Goal: Check status

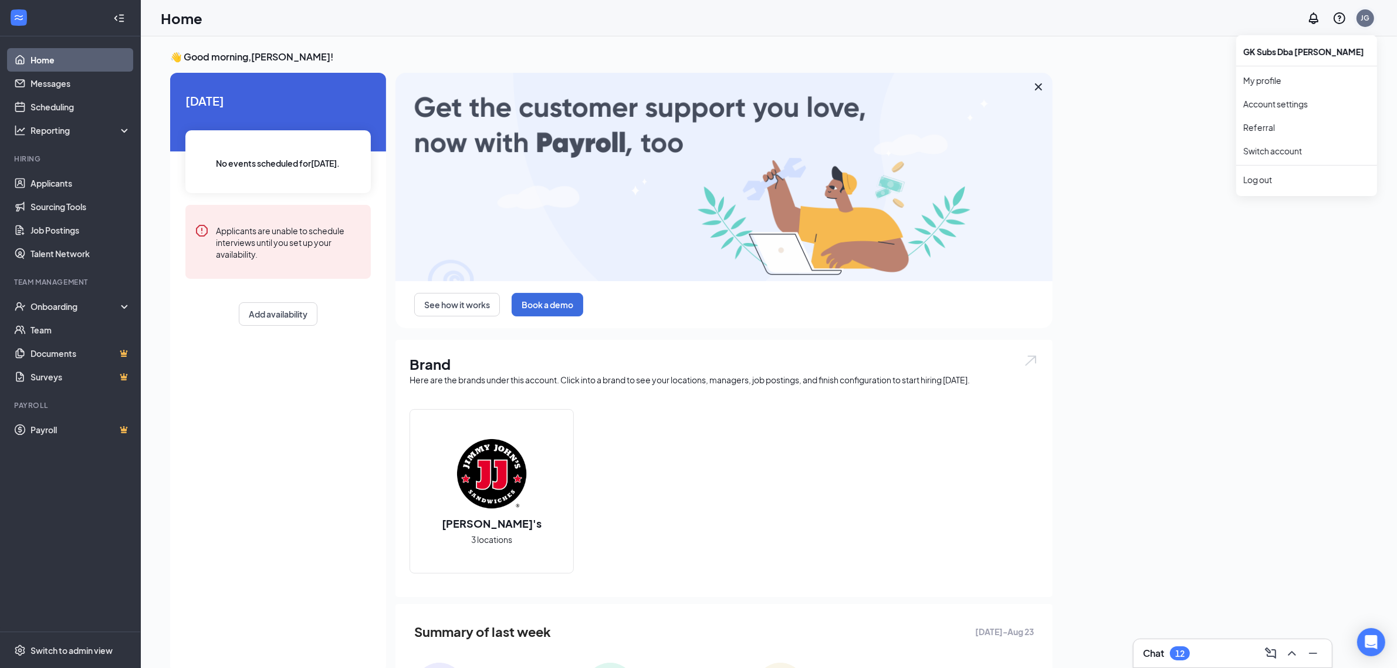
click at [1363, 13] on div "JG" at bounding box center [1365, 18] width 9 height 10
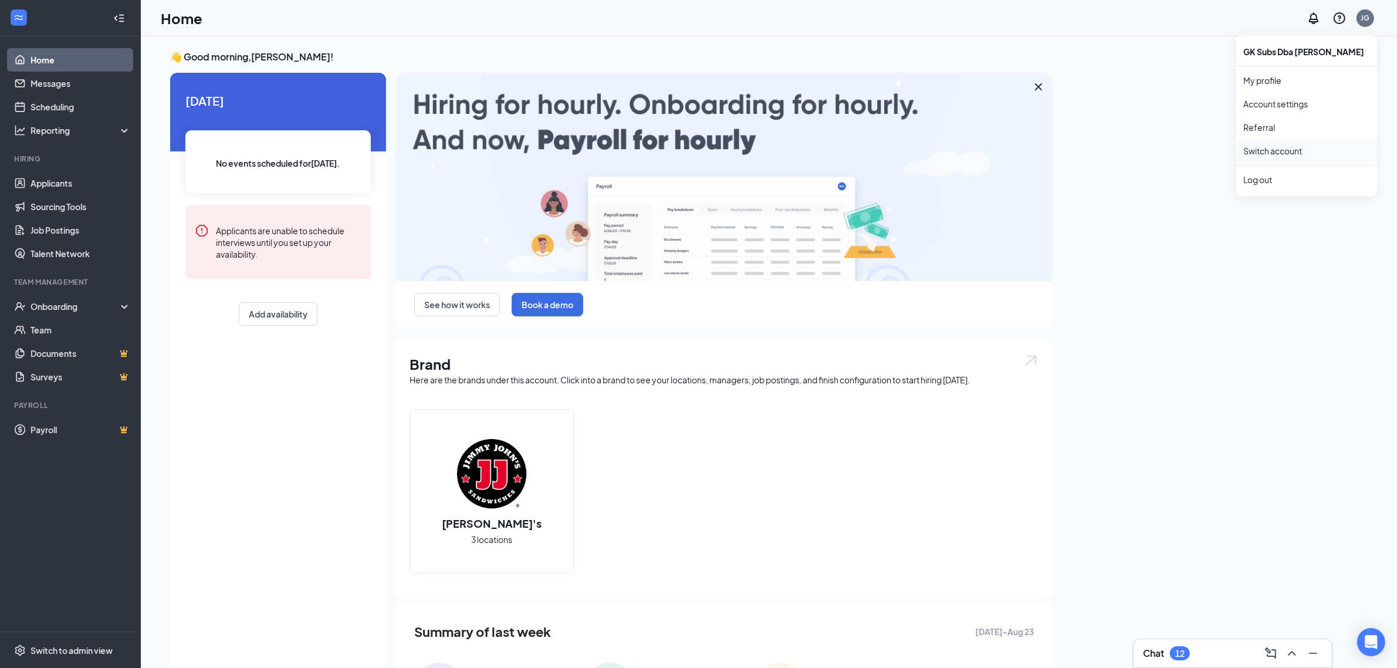
click at [1277, 153] on link "Switch account" at bounding box center [1272, 150] width 59 height 11
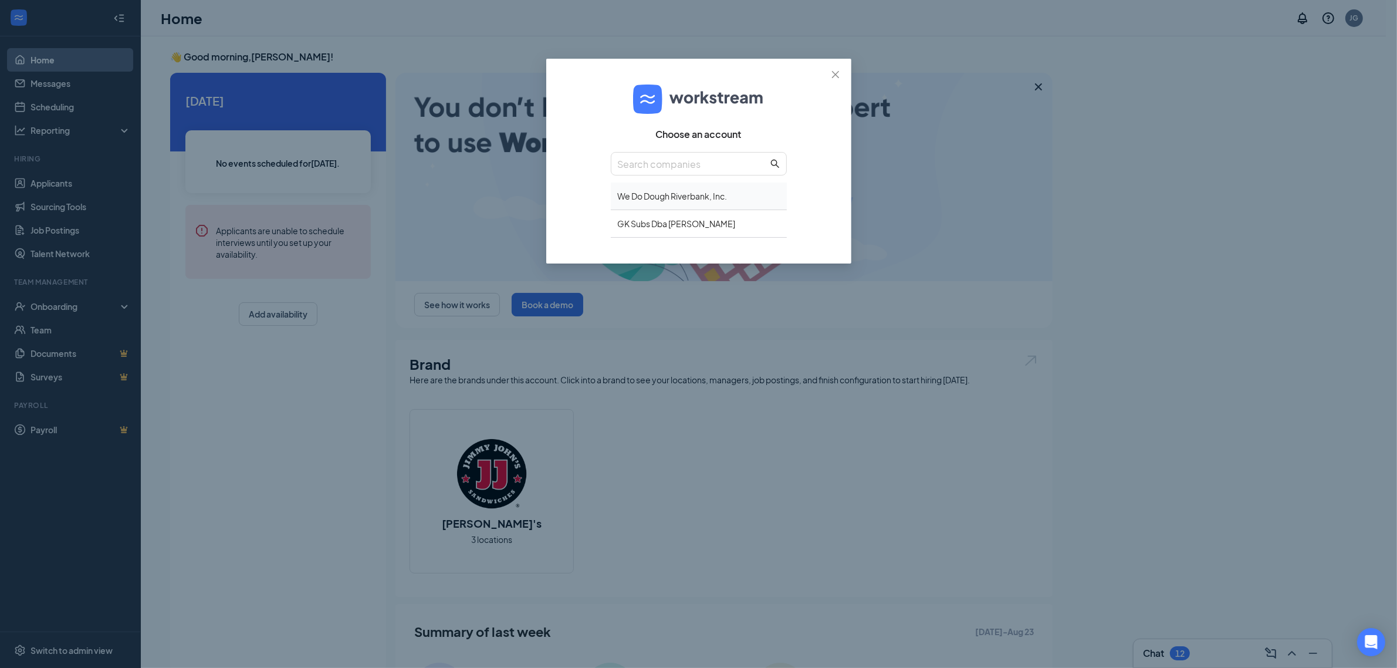
click at [647, 198] on div "We Do Dough Riverbank, Inc." at bounding box center [699, 196] width 176 height 28
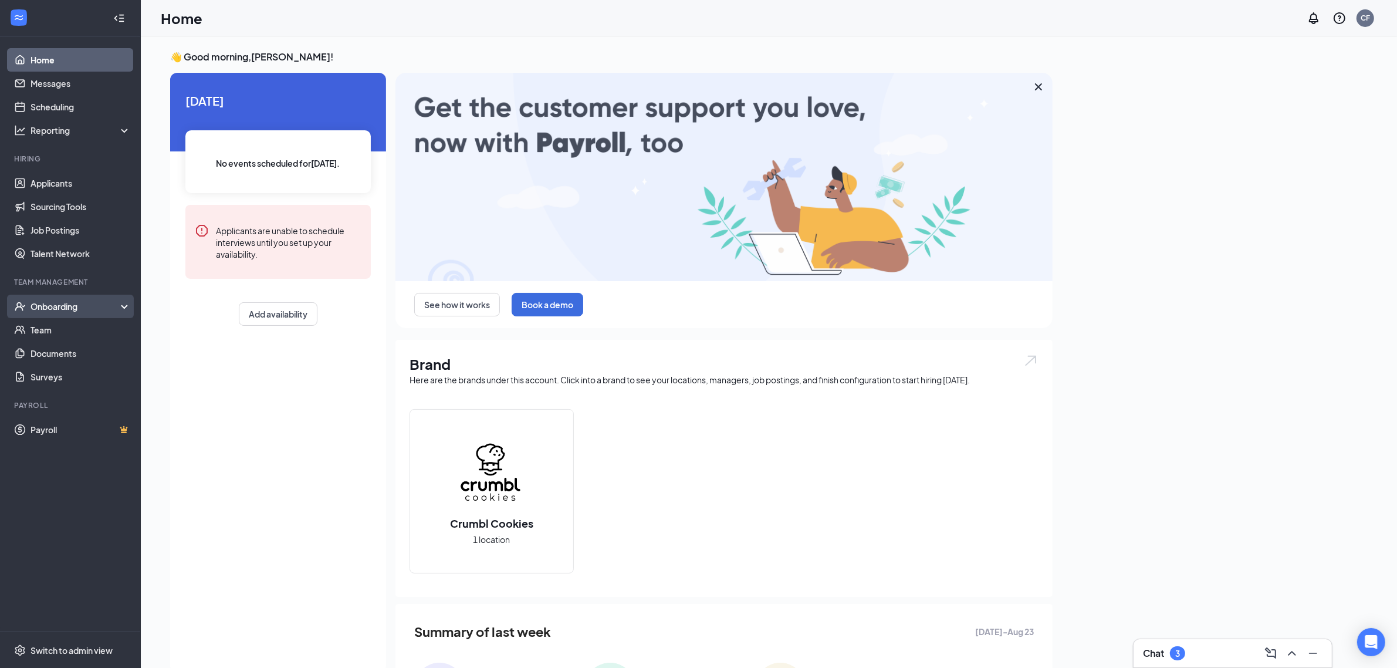
click at [62, 306] on div "Onboarding" at bounding box center [76, 306] width 90 height 12
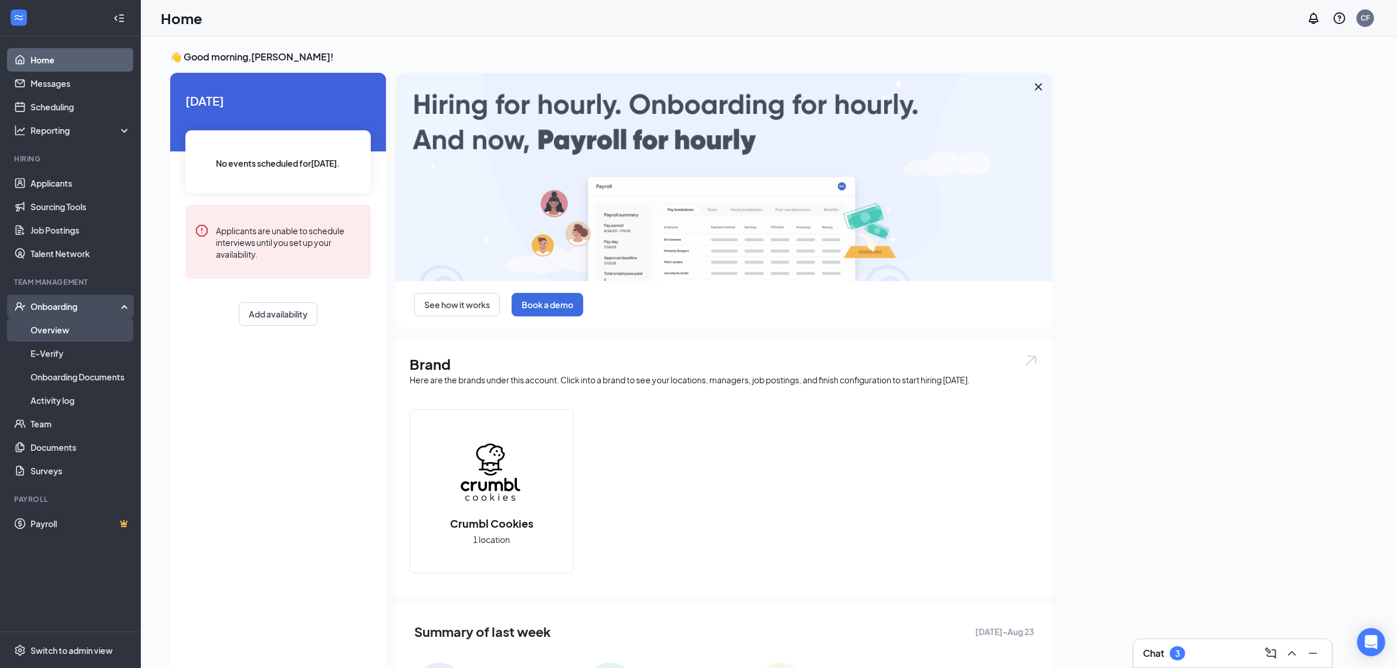
click at [65, 330] on link "Overview" at bounding box center [81, 329] width 100 height 23
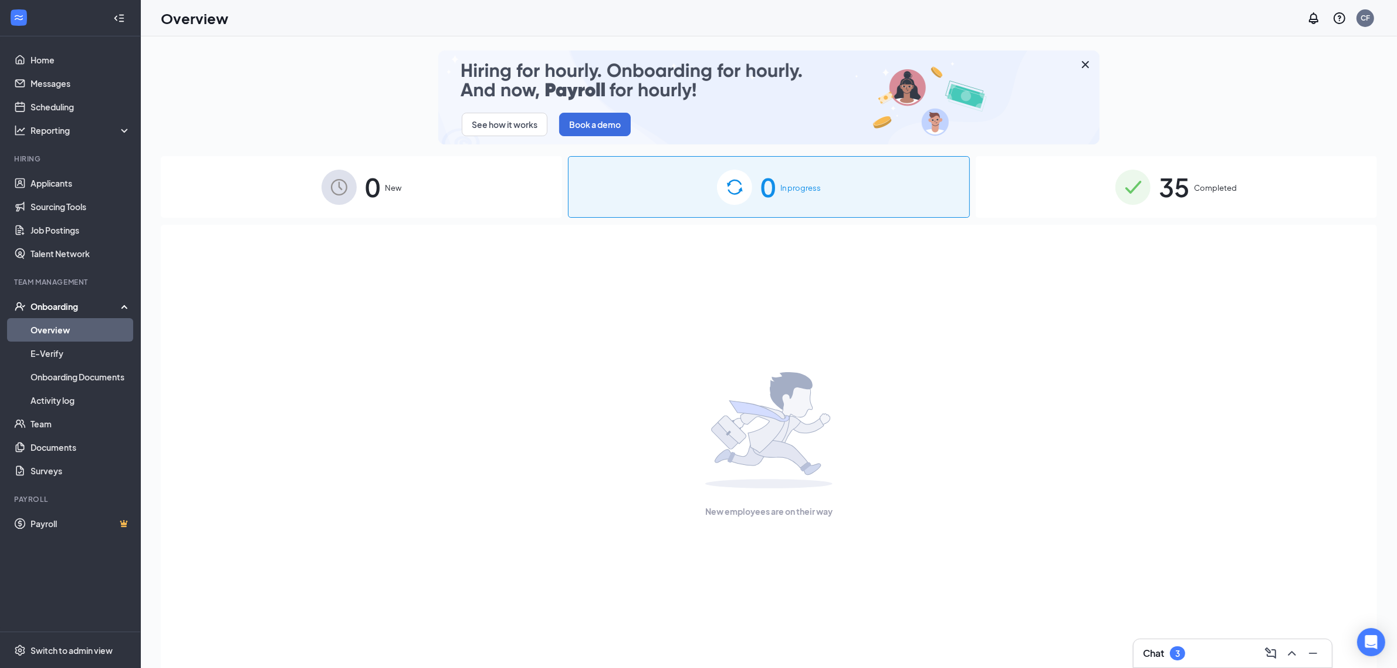
click at [1233, 192] on span "Completed" at bounding box center [1215, 188] width 43 height 12
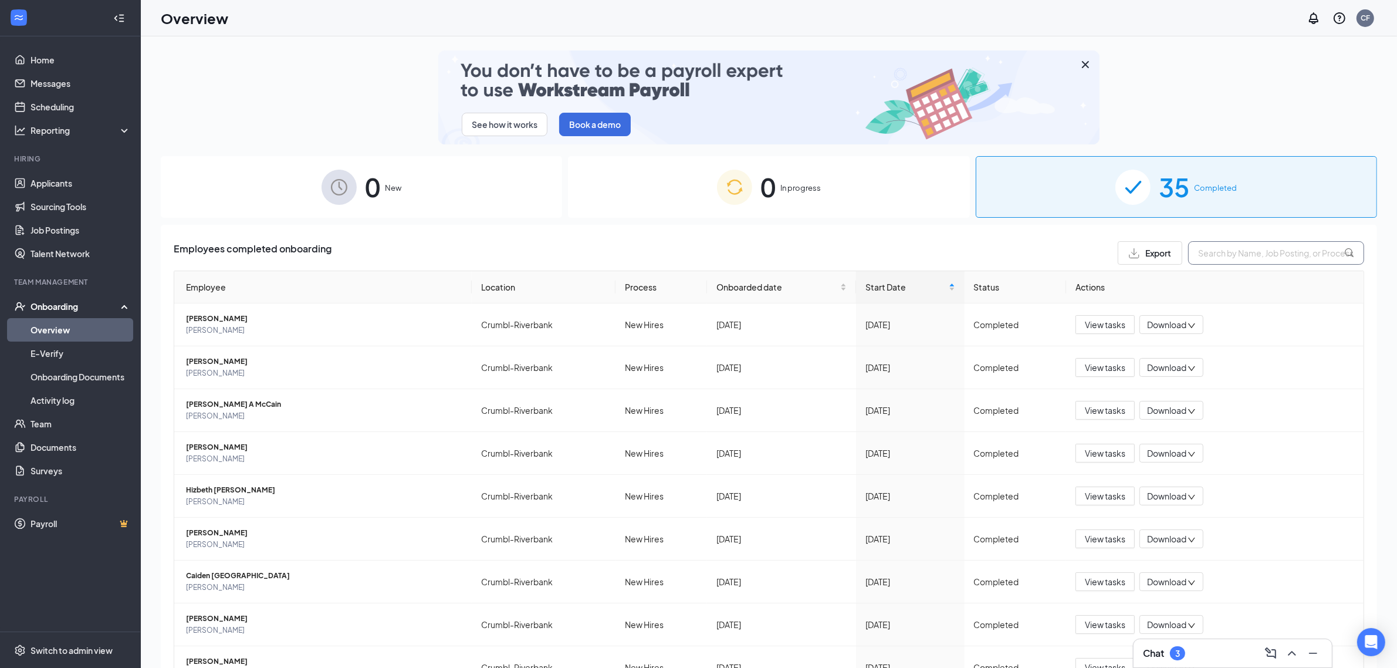
click at [1210, 251] on input "text" at bounding box center [1276, 252] width 176 height 23
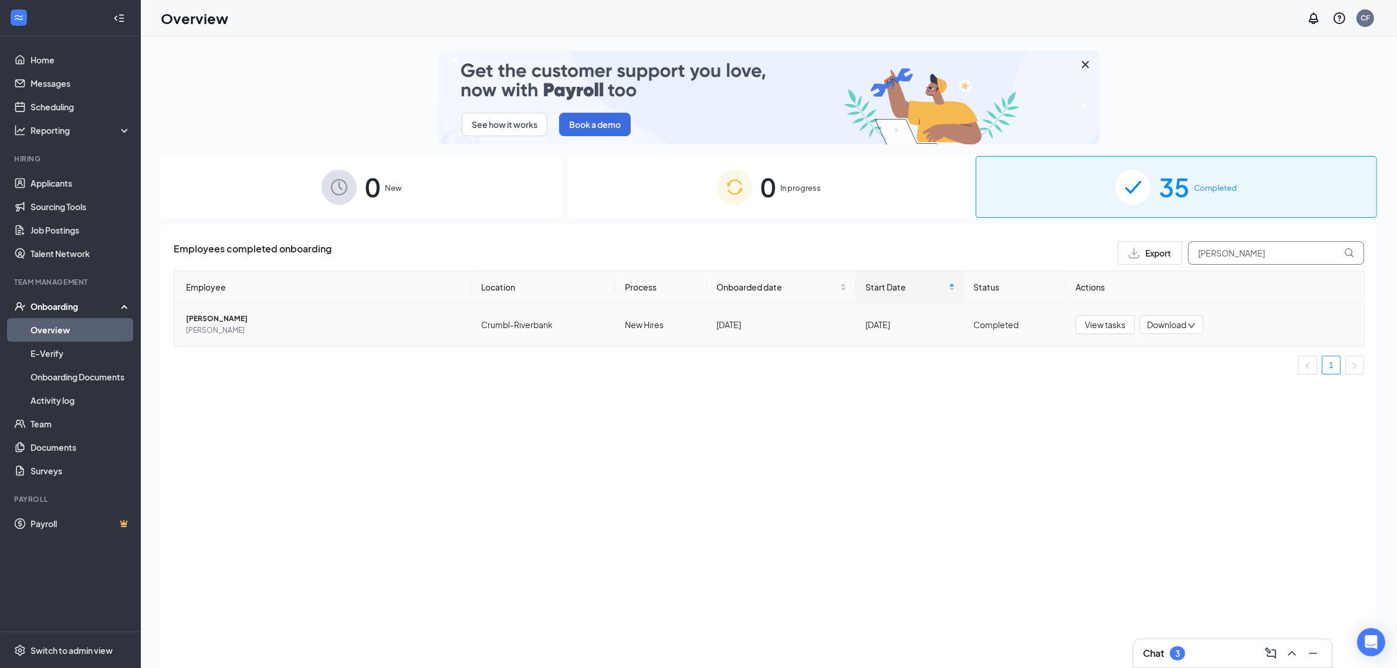
type input "[PERSON_NAME]"
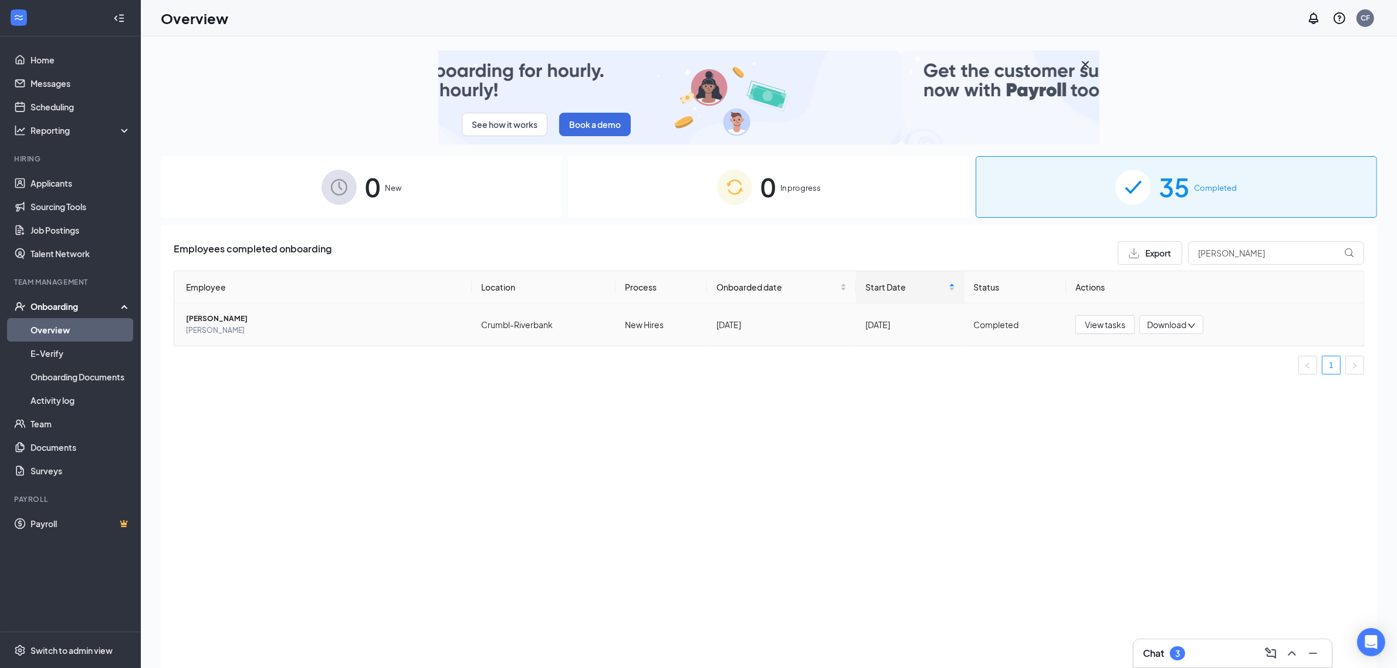
click at [226, 323] on span "[PERSON_NAME]" at bounding box center [324, 319] width 276 height 12
